Goal: Task Accomplishment & Management: Complete application form

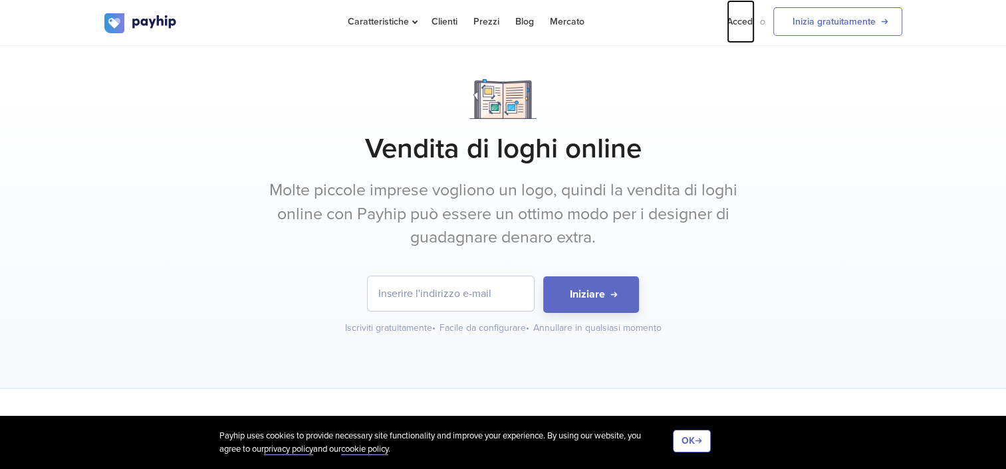
click at [733, 26] on link "Accedi" at bounding box center [741, 21] width 28 height 43
click at [465, 291] on input "email" at bounding box center [451, 294] width 166 height 35
type input "[EMAIL_ADDRESS][DOMAIN_NAME]"
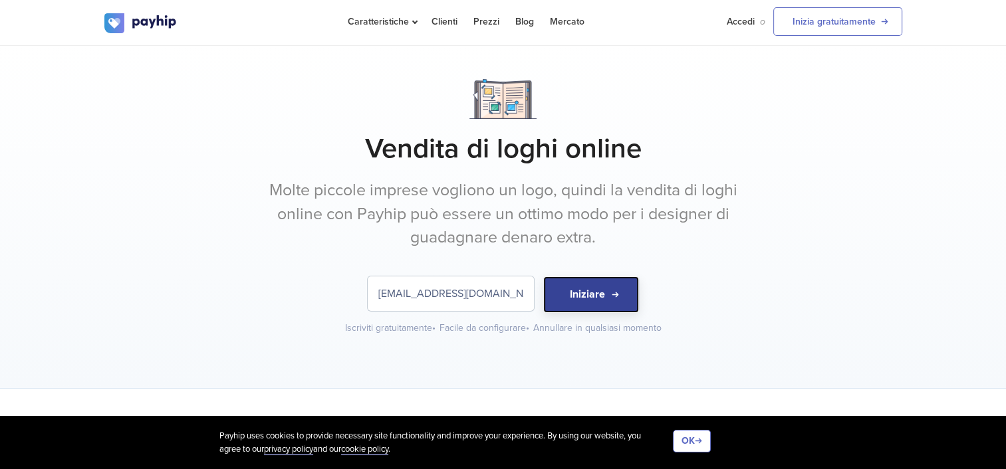
click at [593, 301] on button "Iniziare" at bounding box center [591, 295] width 96 height 37
